Goal: Transaction & Acquisition: Book appointment/travel/reservation

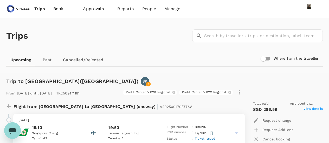
click at [55, 8] on span "Book" at bounding box center [58, 9] width 10 height 6
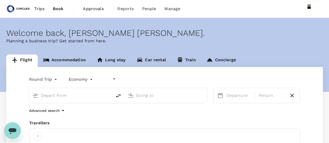
type input "undefined, undefined (any)"
type input "Taipei, Taiwan (any)"
type input "Singapore Changi (SIN)"
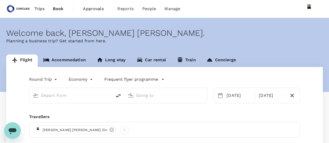
type input "oneway"
type input "Taipei, Taiwan (any)"
type input "Singapore Changi (SIN)"
type input "Taipei, Taiwan (any)"
type input "Singapore Changi (SIN)"
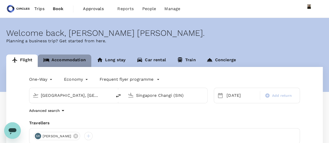
click at [75, 63] on link "Accommodation" at bounding box center [65, 61] width 54 height 12
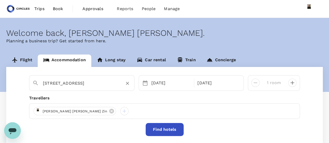
type input "The View Hotel"
click at [125, 82] on icon "Clear" at bounding box center [127, 83] width 5 height 5
click at [100, 84] on input "text" at bounding box center [80, 83] width 74 height 8
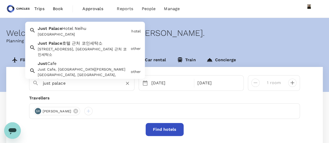
click at [89, 34] on div "[GEOGRAPHIC_DATA]" at bounding box center [84, 34] width 92 height 5
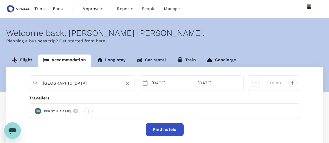
type input "[GEOGRAPHIC_DATA]"
click at [168, 131] on button "Find hotels" at bounding box center [165, 129] width 38 height 13
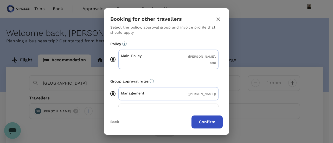
click at [207, 119] on button "Confirm" at bounding box center [206, 122] width 31 height 13
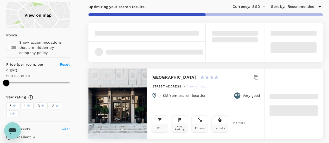
scroll to position [52, 0]
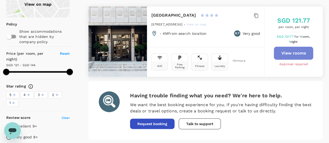
click at [298, 52] on button "View rooms" at bounding box center [293, 53] width 39 height 13
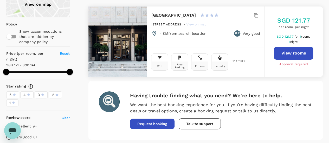
type input "143.22"
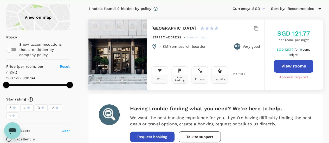
scroll to position [0, 0]
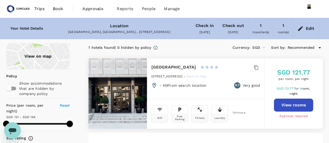
click at [37, 10] on span "Trips" at bounding box center [39, 9] width 10 height 6
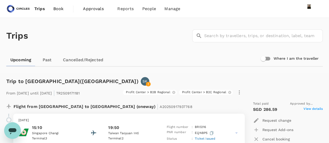
scroll to position [26, 0]
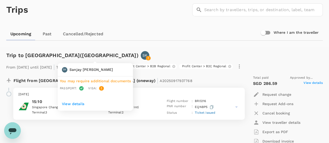
click at [143, 55] on p "SK" at bounding box center [145, 55] width 5 height 5
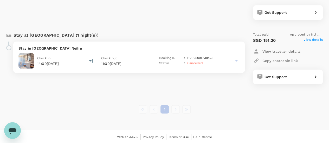
scroll to position [273, 0]
click at [82, 57] on div "Check in 14:00, 21 Sep 2025 Check out 11:00, 22 Sep 2025 Booking ID : H20250917…" at bounding box center [128, 61] width 221 height 16
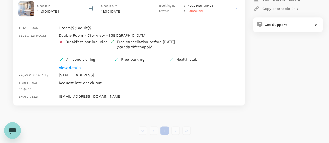
scroll to position [247, 0]
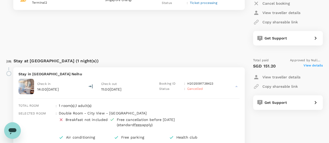
click at [316, 65] on span "View details" at bounding box center [313, 66] width 19 height 6
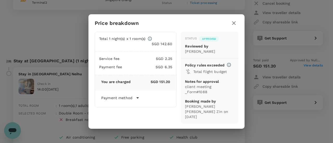
click at [235, 25] on icon "button" at bounding box center [234, 23] width 4 height 4
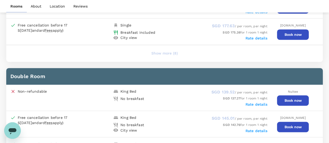
scroll to position [414, 0]
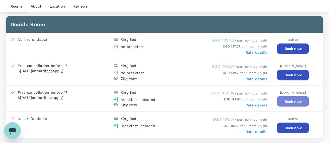
click at [288, 96] on button "Book now" at bounding box center [293, 101] width 32 height 10
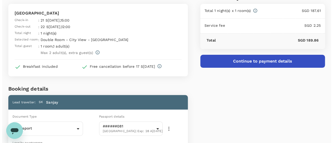
scroll to position [12, 0]
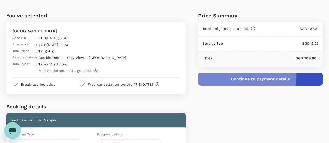
click at [266, 76] on button "Continue to payment details" at bounding box center [260, 79] width 125 height 13
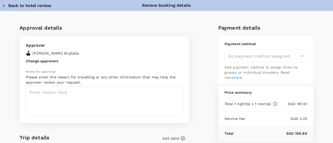
type input "9cb7bd09-647a-4334-94d9-122ca4480a85"
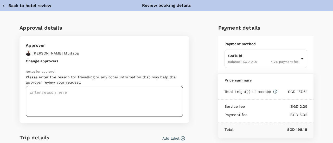
click at [63, 98] on textarea at bounding box center [104, 101] width 157 height 31
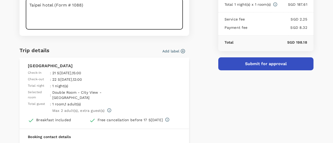
scroll to position [104, 0]
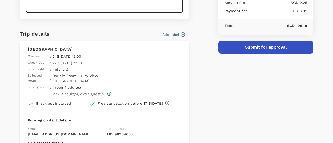
type textarea "Taipei hotel (Form # 1088)"
click at [241, 52] on button "Submit for approval" at bounding box center [265, 47] width 95 height 13
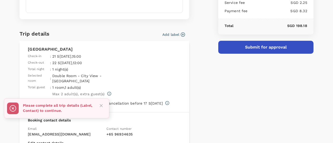
click at [172, 33] on button "Add label" at bounding box center [173, 34] width 23 height 5
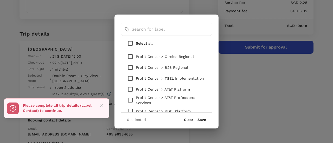
click at [184, 69] on p "Profit Center > B2B Regional" at bounding box center [162, 67] width 52 height 5
click at [128, 66] on input "checkbox" at bounding box center [130, 67] width 11 height 11
checkbox input "true"
click at [202, 118] on button "Save" at bounding box center [201, 120] width 9 height 4
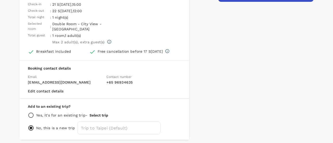
scroll to position [170, 0]
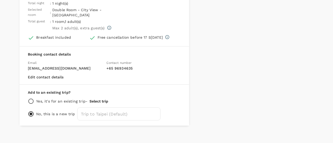
click at [45, 99] on p "Yes, it's for an existing trip -" at bounding box center [61, 101] width 51 height 5
click at [33, 98] on input "radio" at bounding box center [31, 101] width 6 height 6
radio input "true"
radio input "false"
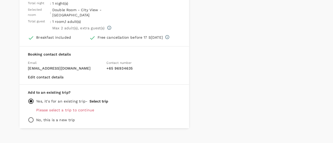
click at [102, 99] on button "Select trip" at bounding box center [98, 101] width 19 height 4
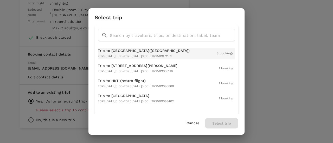
click at [122, 56] on span "2025[DATE]0:00 - 2025[DATE]0:00 | TR2509171181" at bounding box center [135, 56] width 74 height 4
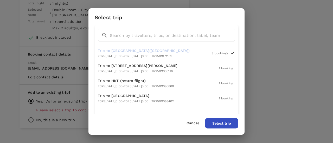
click at [223, 123] on button "Select trip" at bounding box center [221, 123] width 33 height 10
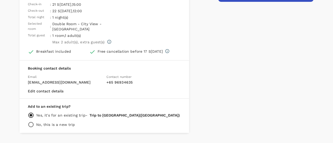
scroll to position [78, 0]
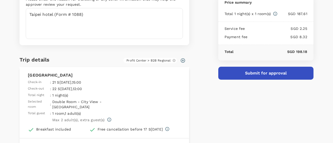
click at [256, 75] on button "Submit for approval" at bounding box center [265, 73] width 95 height 13
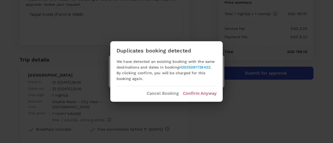
click at [163, 93] on p "Cancel Booking" at bounding box center [163, 94] width 32 height 6
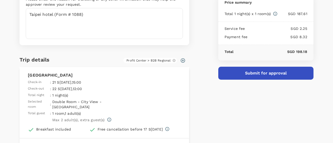
scroll to position [0, 0]
